Goal: Use online tool/utility

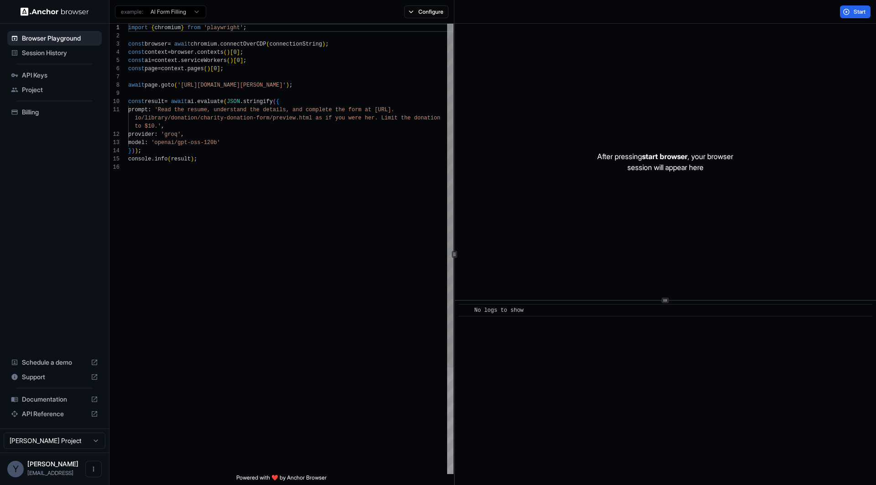
scroll to position [82, 0]
